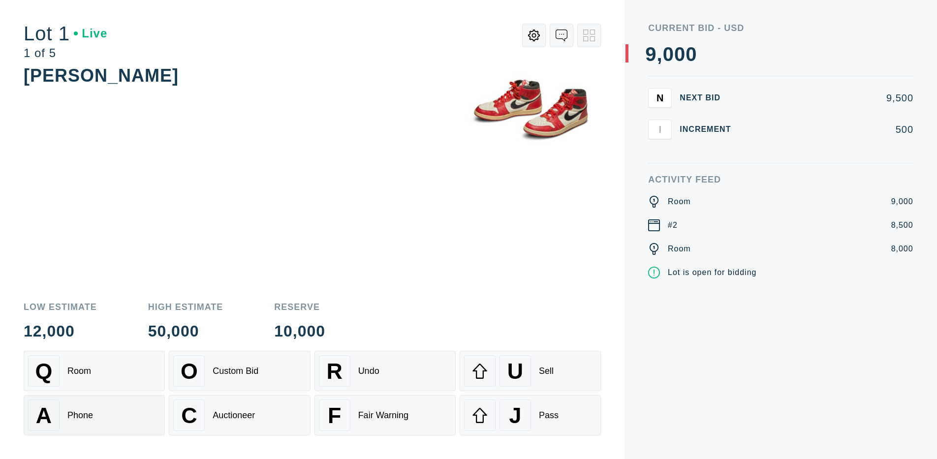
click at [94, 415] on div "A Phone" at bounding box center [94, 415] width 132 height 31
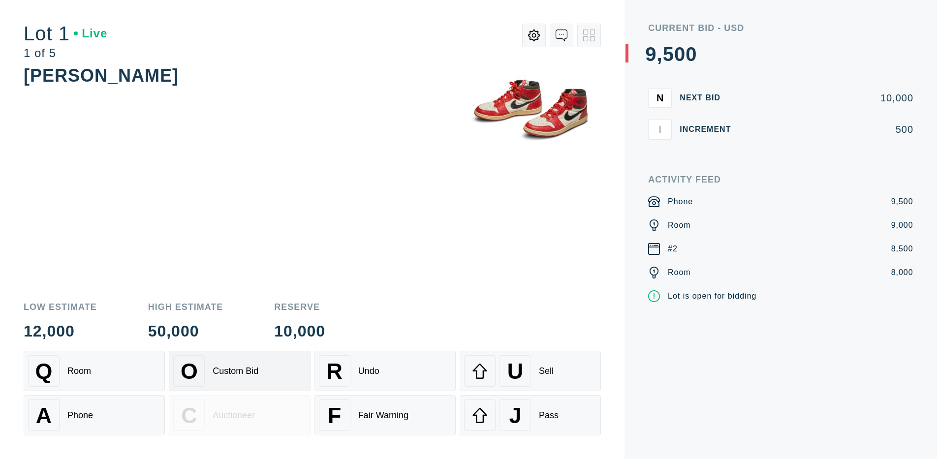
click at [239, 371] on div "Custom Bid" at bounding box center [236, 371] width 46 height 10
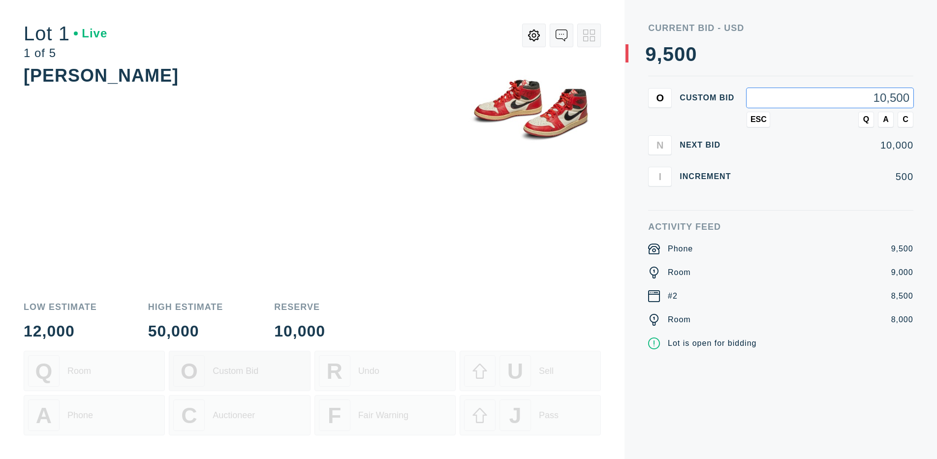
type input "10,500"
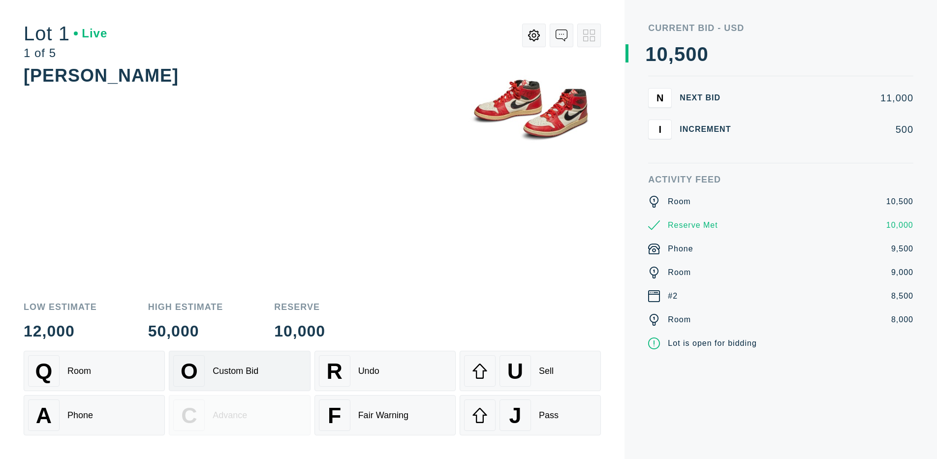
click at [239, 371] on div "Custom Bid" at bounding box center [236, 371] width 46 height 10
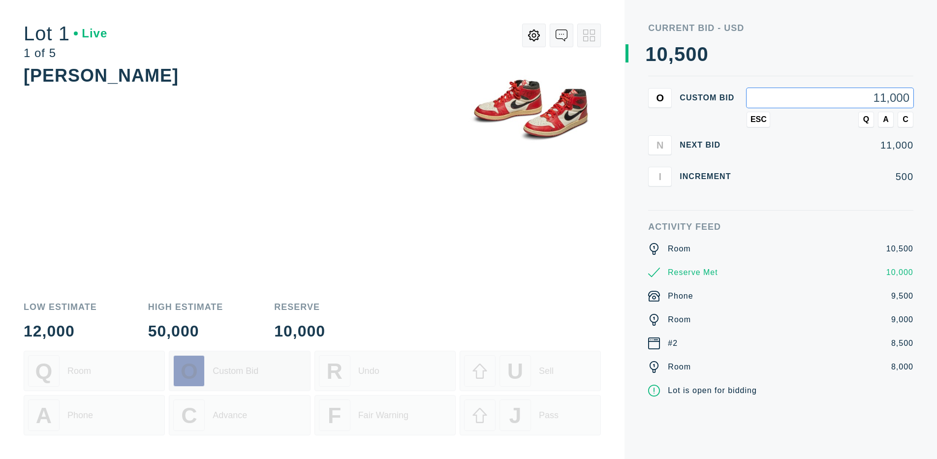
type input "11,000"
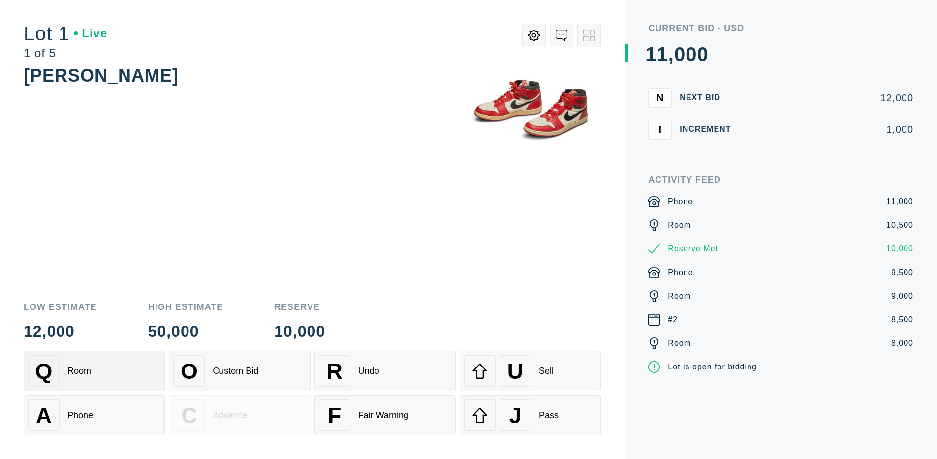
click at [94, 371] on div "Q Room" at bounding box center [94, 370] width 132 height 31
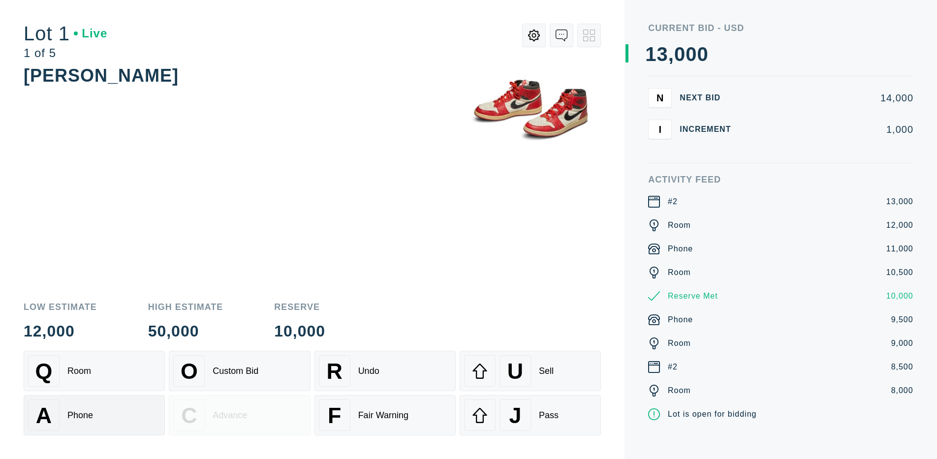
click at [94, 414] on div "A Phone" at bounding box center [94, 415] width 132 height 31
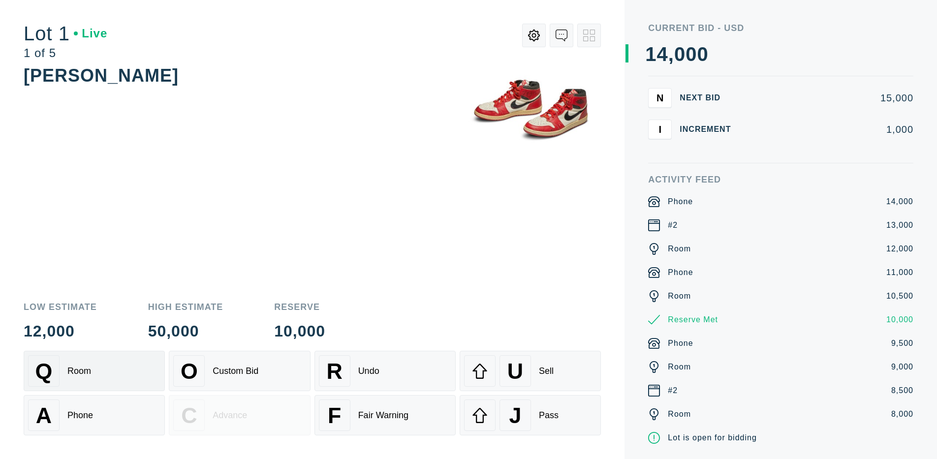
click at [94, 371] on div "Q Room" at bounding box center [94, 370] width 132 height 31
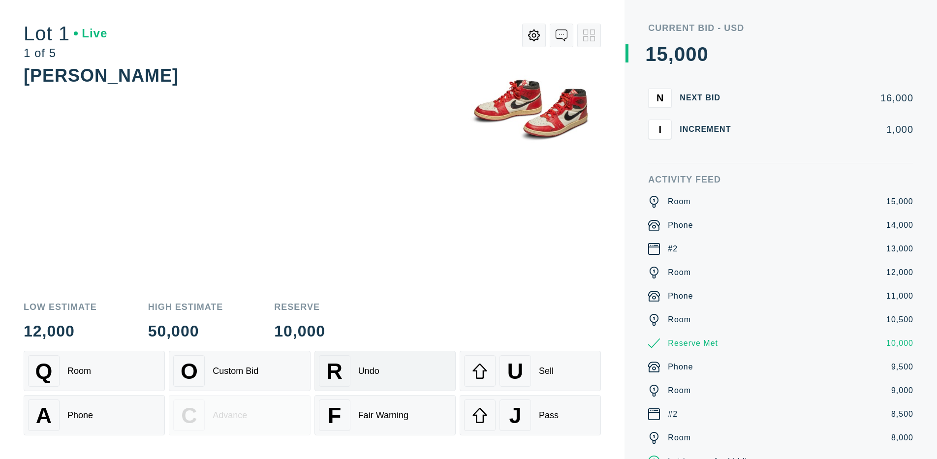
click at [385, 371] on div "R Undo" at bounding box center [385, 370] width 132 height 31
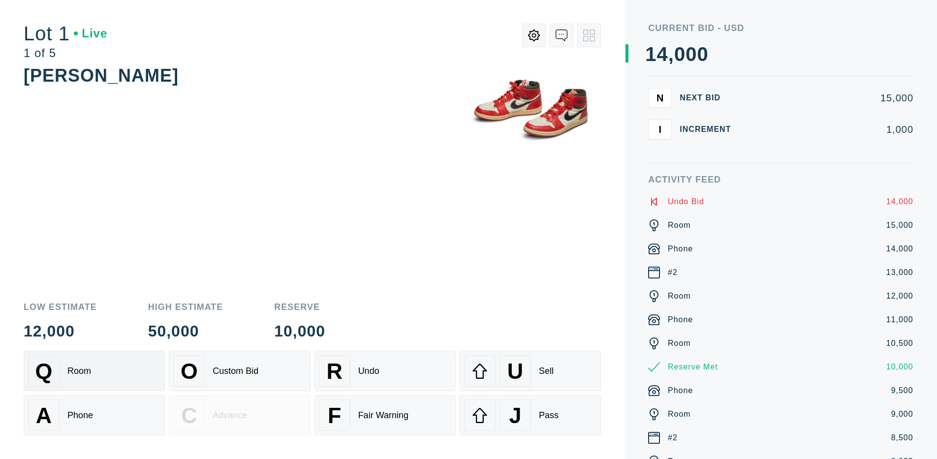
click at [94, 371] on div "Q Room" at bounding box center [94, 370] width 132 height 31
click at [94, 415] on div "A Phone" at bounding box center [94, 415] width 132 height 31
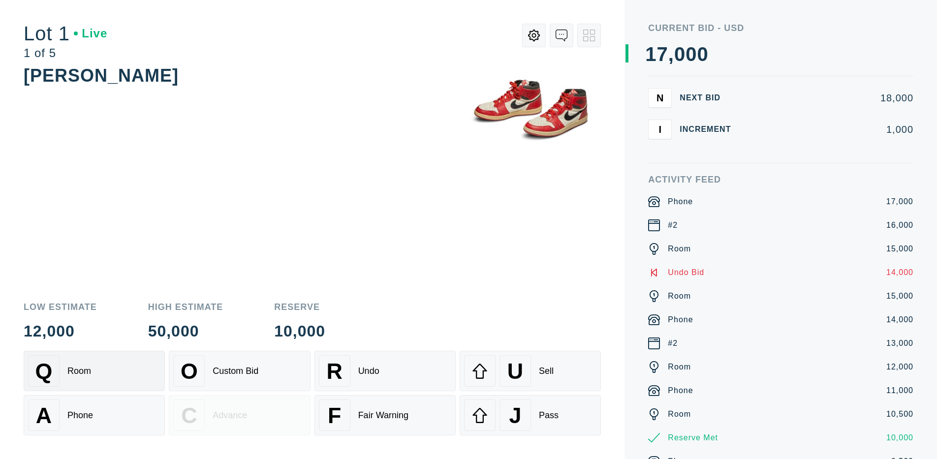
click at [94, 371] on div "Q Room" at bounding box center [94, 370] width 132 height 31
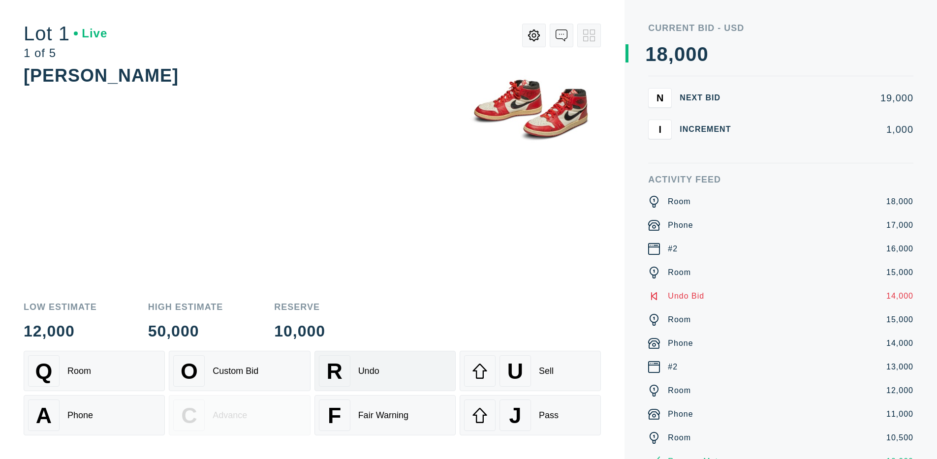
click at [385, 371] on div "R Undo" at bounding box center [385, 370] width 132 height 31
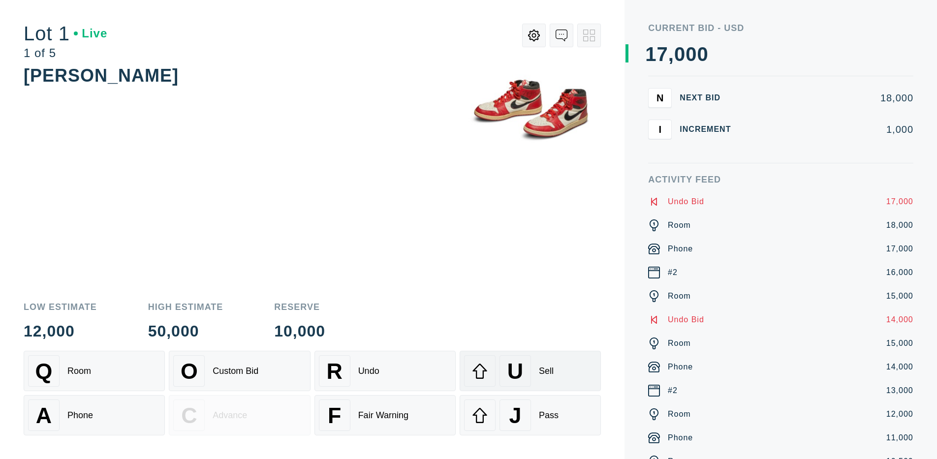
click at [530, 371] on div "U" at bounding box center [514, 370] width 31 height 31
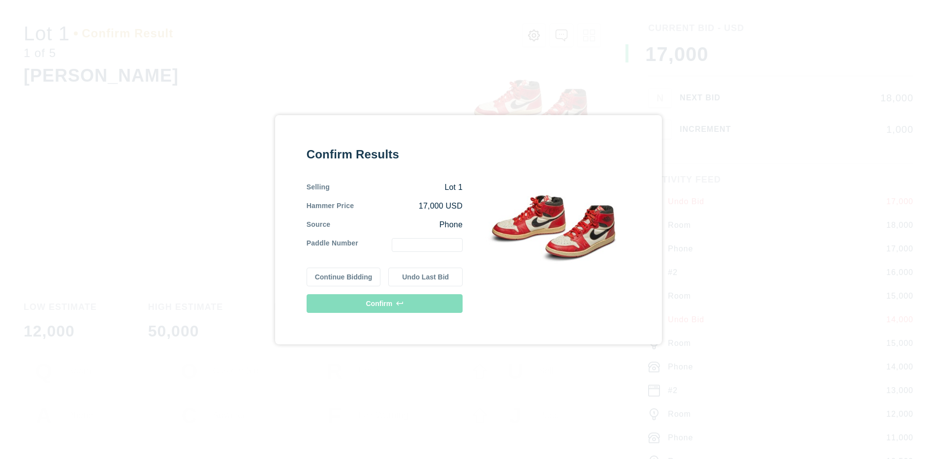
click at [343, 277] on button "Continue Bidding" at bounding box center [344, 277] width 74 height 19
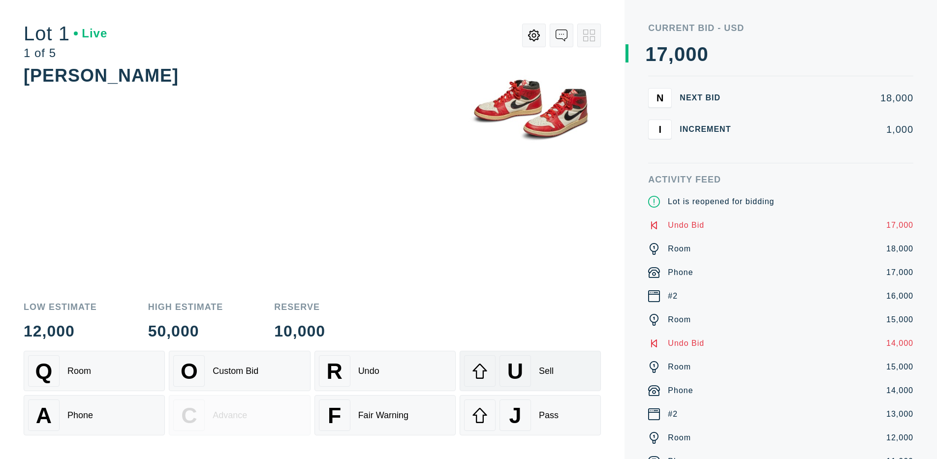
click at [530, 371] on div "U" at bounding box center [514, 370] width 31 height 31
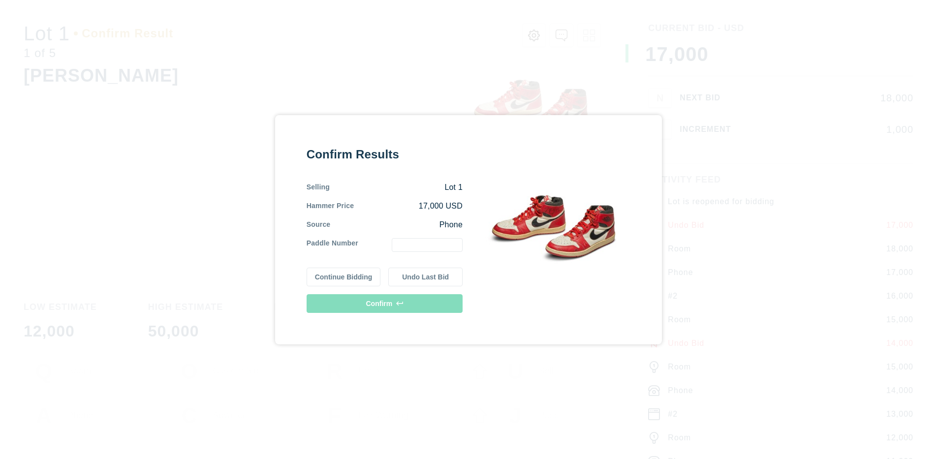
click at [425, 277] on button "Undo Last Bid" at bounding box center [425, 277] width 74 height 19
click at [343, 277] on button "Continue Bidding" at bounding box center [344, 277] width 74 height 19
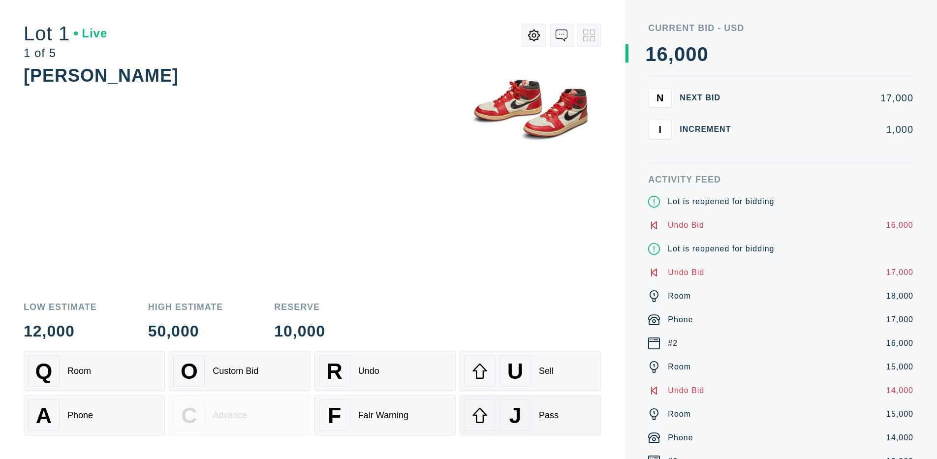
click at [530, 415] on div "J" at bounding box center [514, 415] width 31 height 31
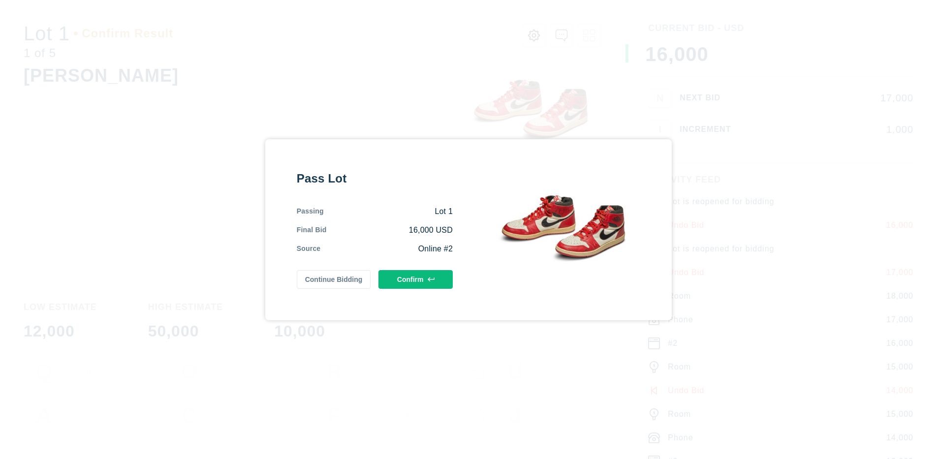
click at [415, 279] on button "Confirm" at bounding box center [415, 279] width 74 height 19
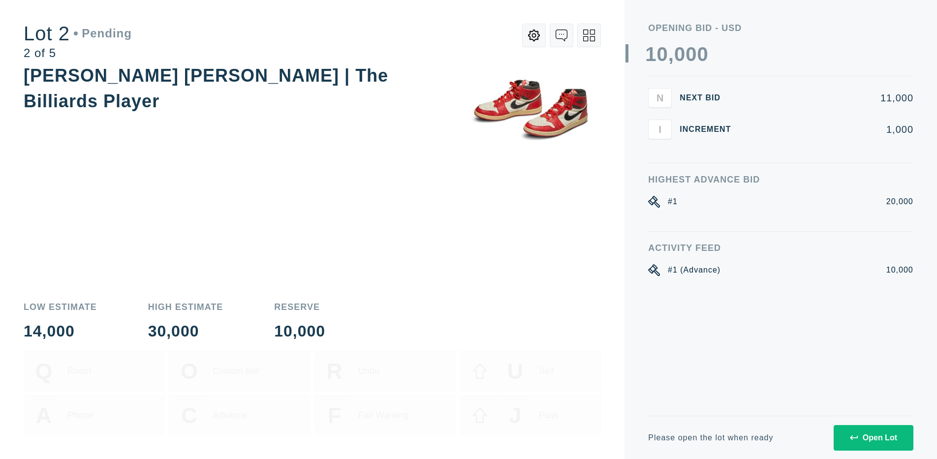
click at [873, 437] on div "Open Lot" at bounding box center [873, 438] width 47 height 9
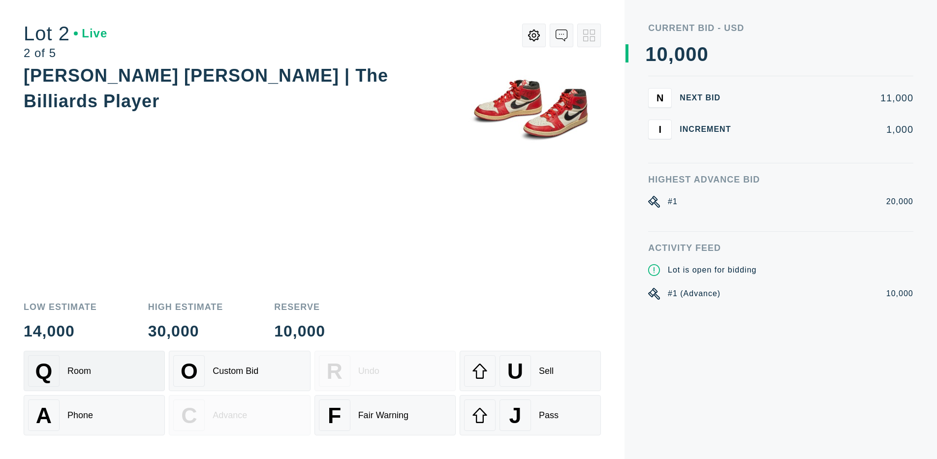
click at [94, 371] on div "Q Room" at bounding box center [94, 370] width 132 height 31
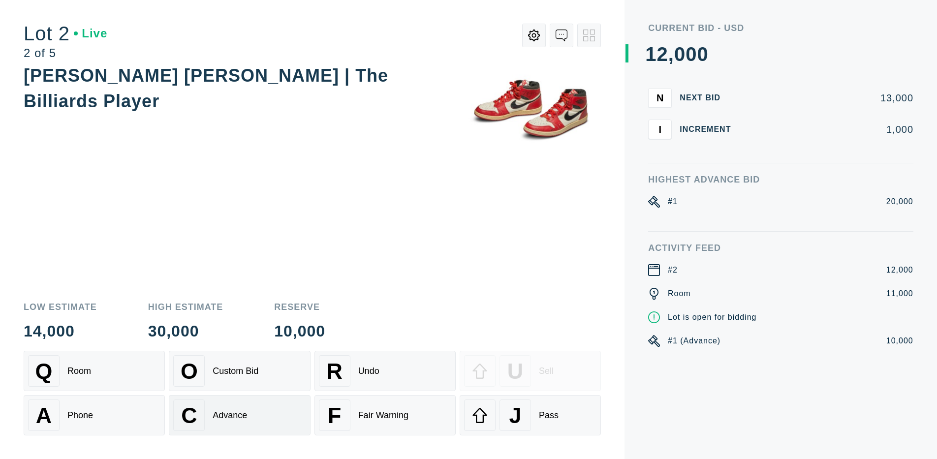
click at [239, 415] on div "Advance" at bounding box center [230, 415] width 34 height 10
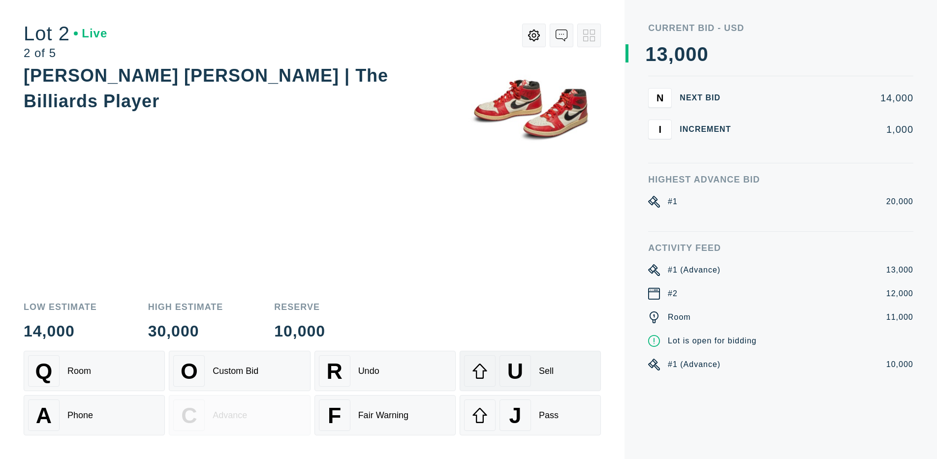
click at [530, 371] on div "U" at bounding box center [514, 370] width 31 height 31
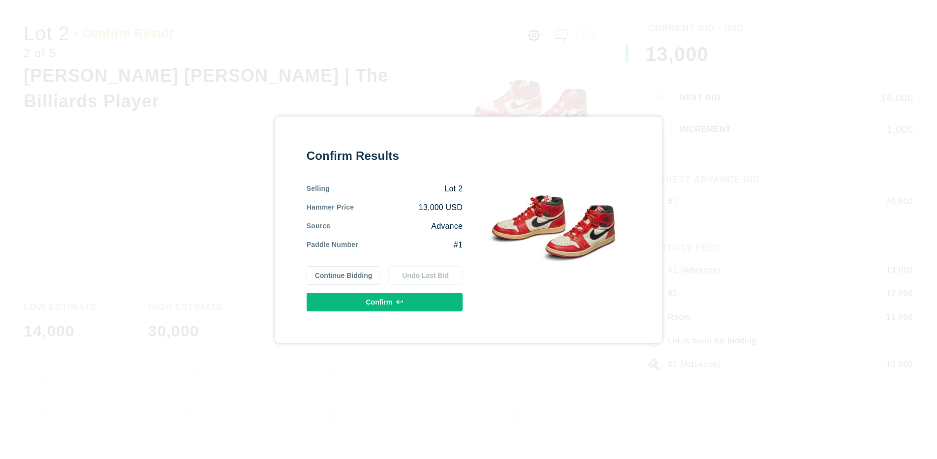
click at [384, 302] on button "Confirm" at bounding box center [385, 302] width 156 height 19
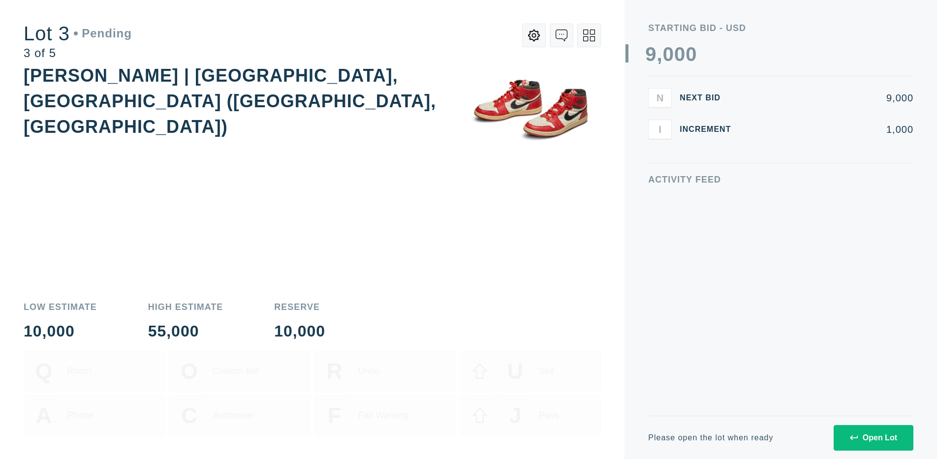
click at [873, 437] on div "Open Lot" at bounding box center [873, 438] width 47 height 9
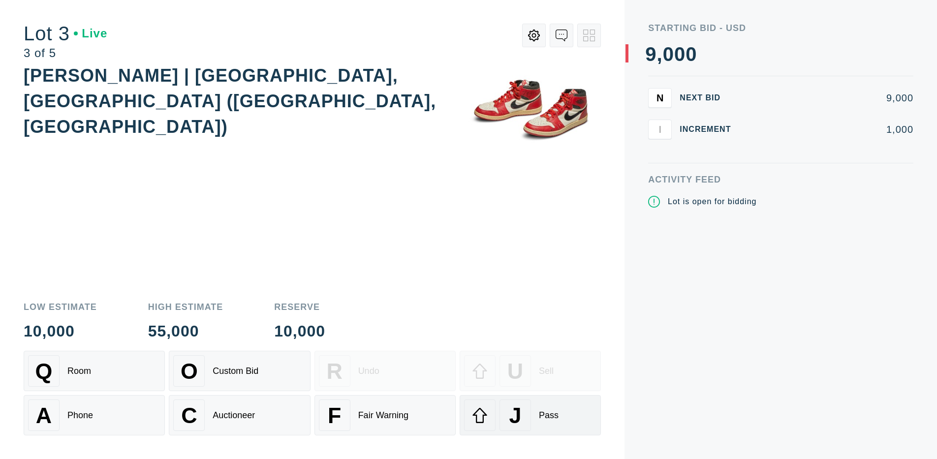
click at [530, 415] on div "J" at bounding box center [514, 415] width 31 height 31
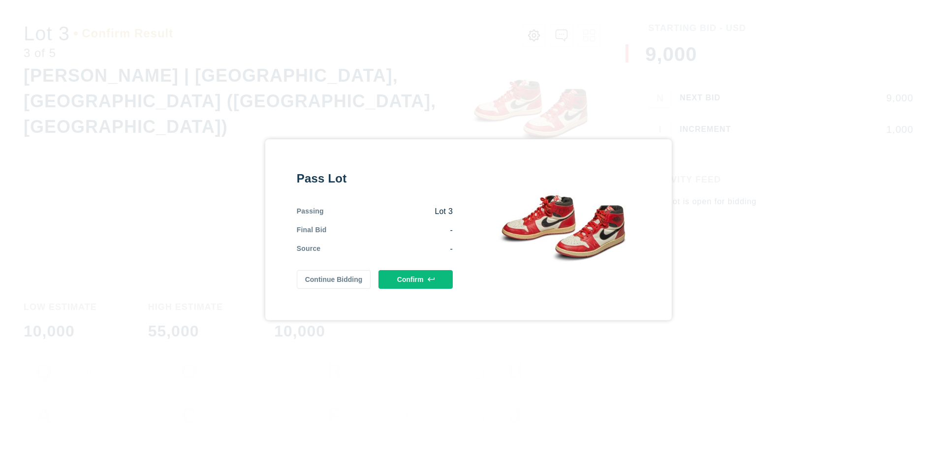
click at [415, 279] on button "Confirm" at bounding box center [415, 279] width 74 height 19
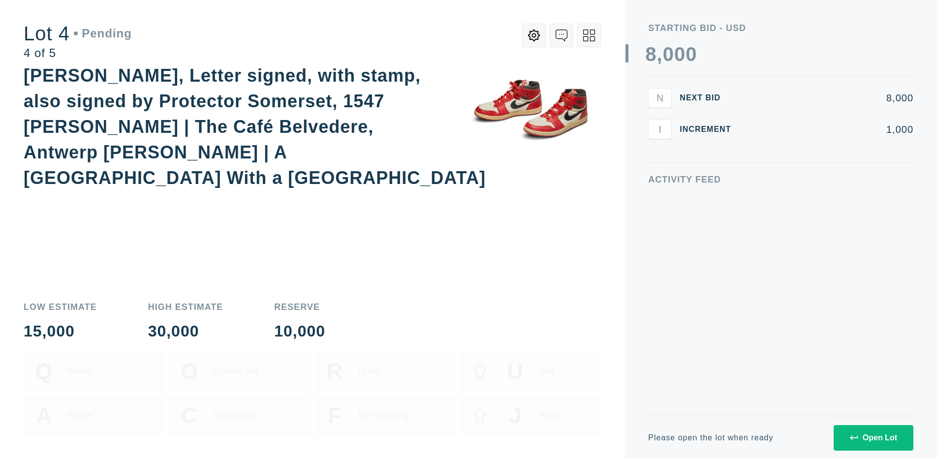
click at [873, 437] on div "Open Lot" at bounding box center [873, 438] width 47 height 9
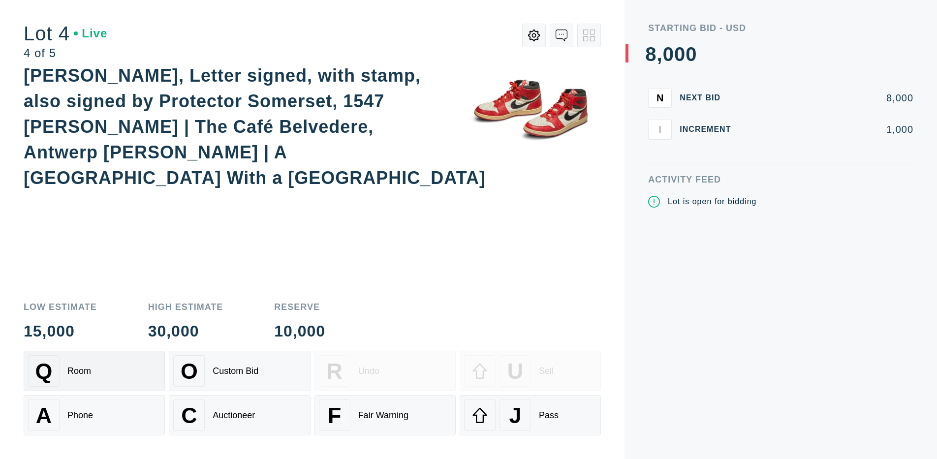
click at [94, 371] on div "Q Room" at bounding box center [94, 370] width 132 height 31
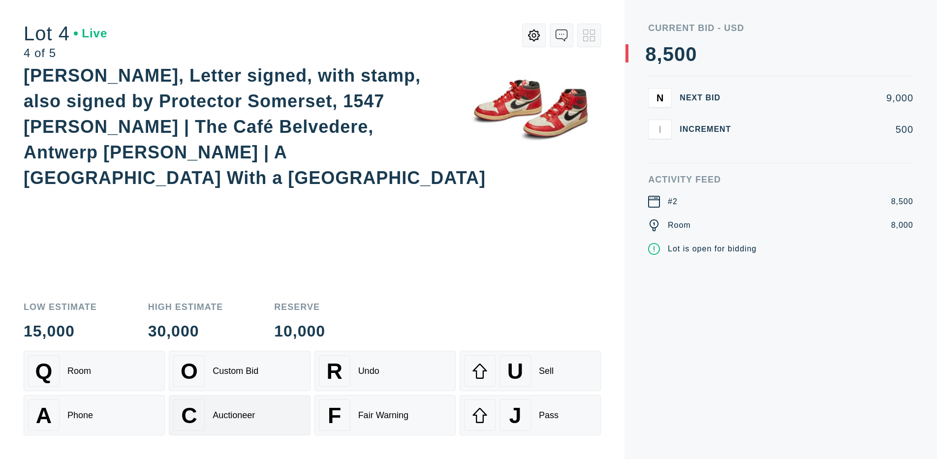
click at [239, 415] on div "Auctioneer" at bounding box center [234, 415] width 42 height 10
click at [530, 415] on div "J" at bounding box center [514, 415] width 31 height 31
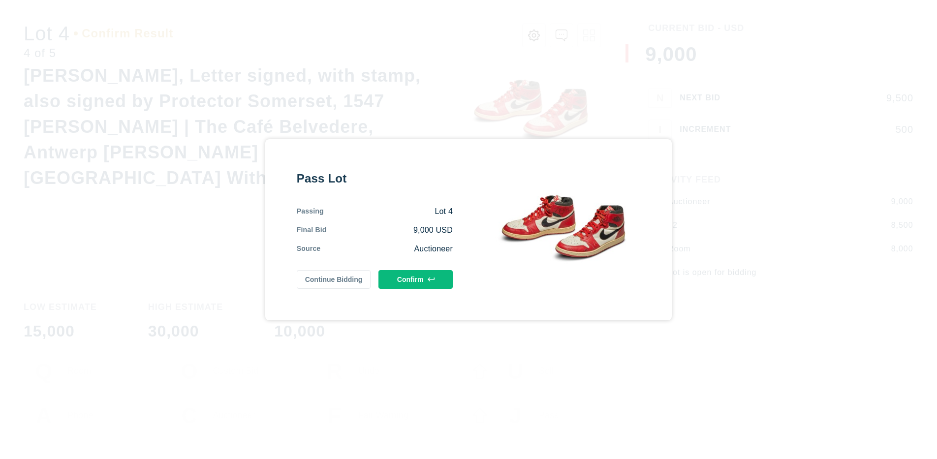
click at [415, 279] on button "Confirm" at bounding box center [415, 279] width 74 height 19
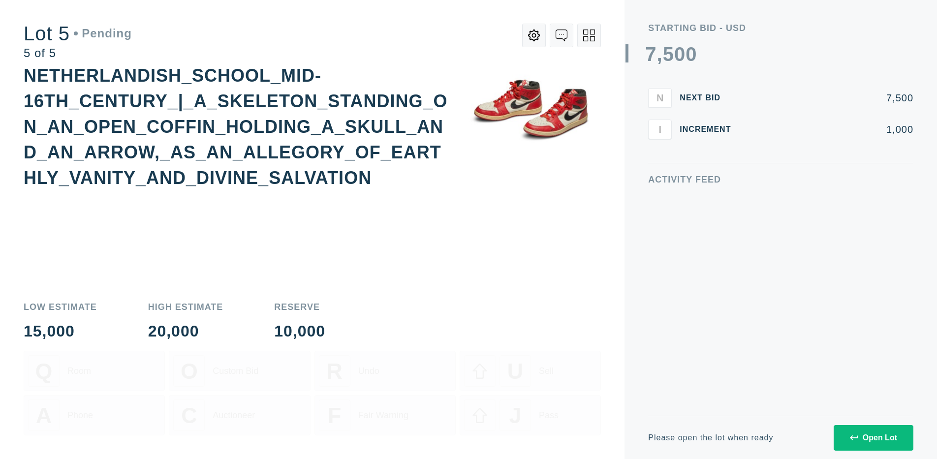
click at [873, 437] on div "Open Lot" at bounding box center [873, 438] width 47 height 9
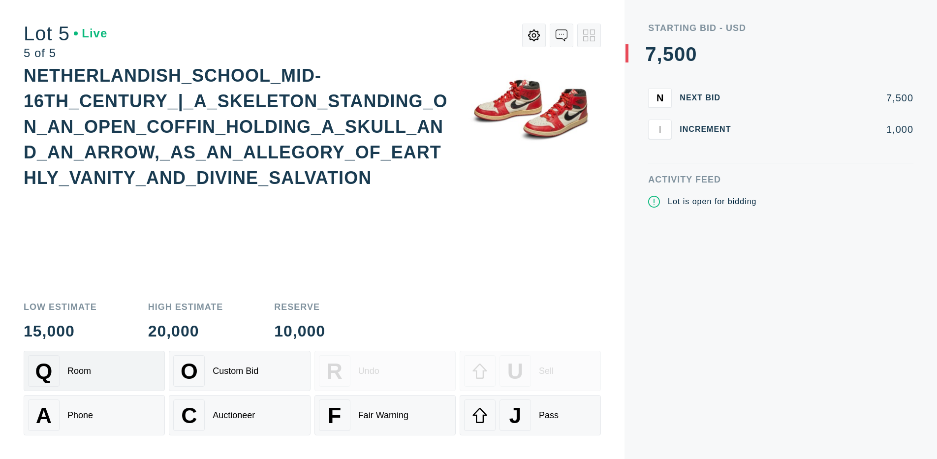
click at [94, 371] on div "Q Room" at bounding box center [94, 370] width 132 height 31
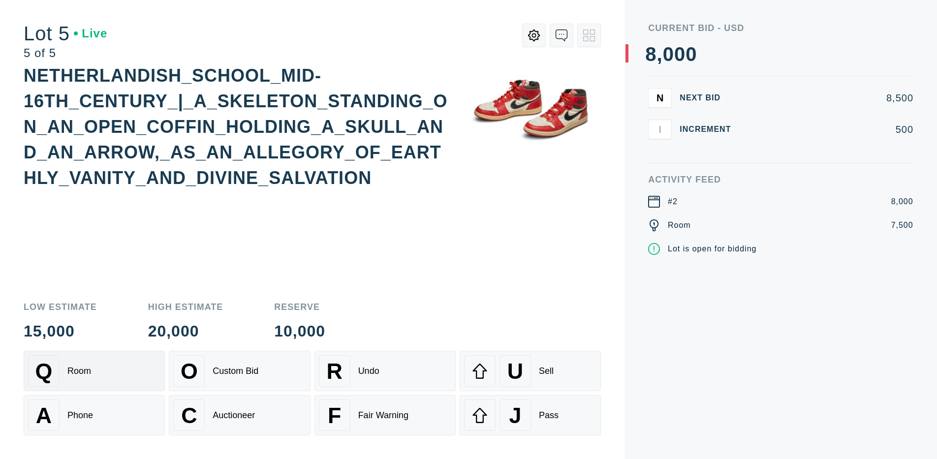
click at [94, 371] on div "Q Room" at bounding box center [94, 370] width 132 height 31
click at [530, 371] on div "U" at bounding box center [514, 370] width 31 height 31
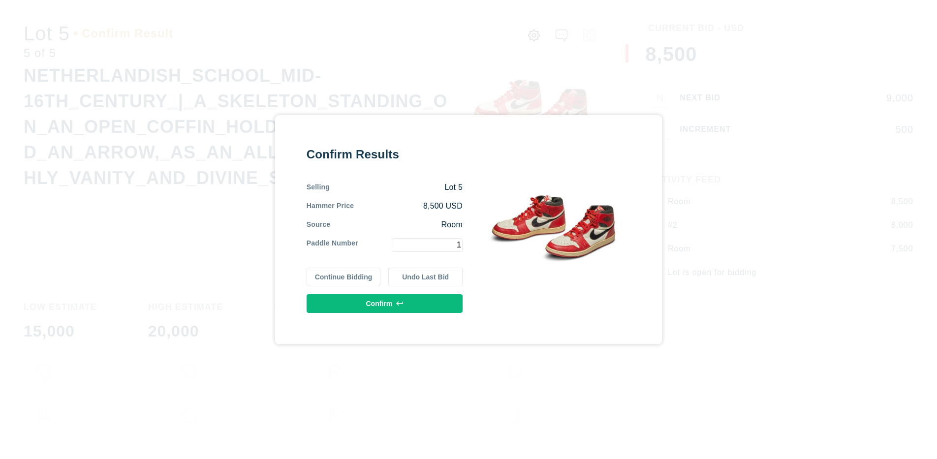
type input "1"
click at [384, 303] on button "Confirm" at bounding box center [385, 303] width 156 height 19
